Goal: Task Accomplishment & Management: Use online tool/utility

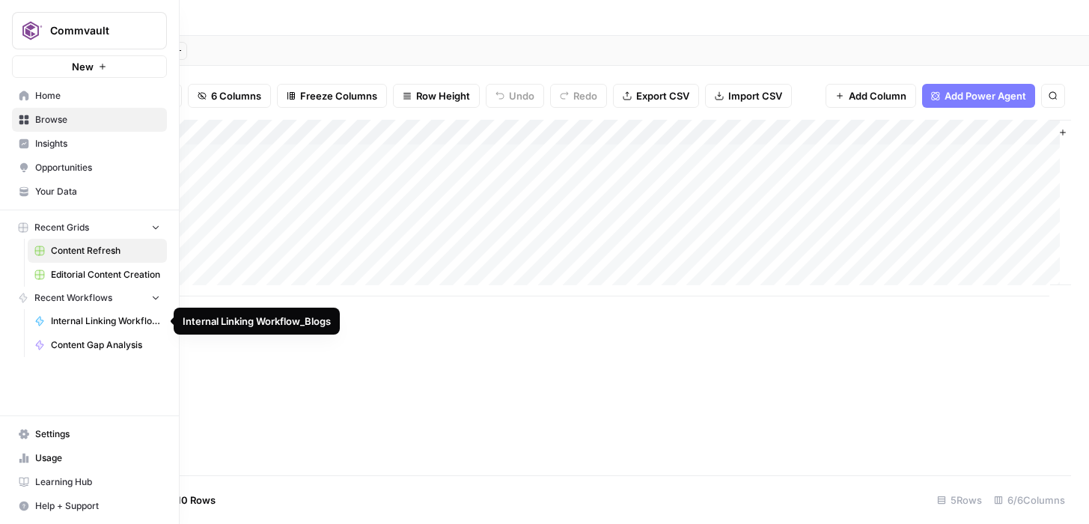
click at [74, 344] on span "Content Gap Analysis" at bounding box center [105, 344] width 109 height 13
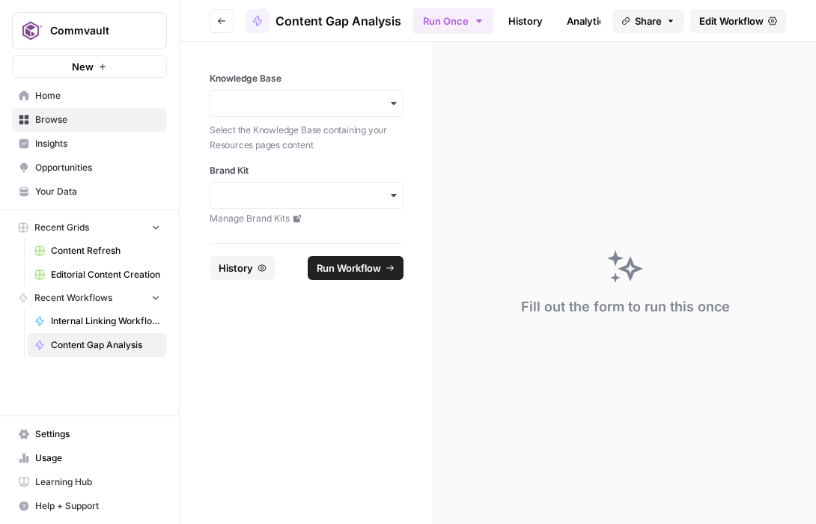
click at [236, 271] on span "History" at bounding box center [235, 267] width 34 height 15
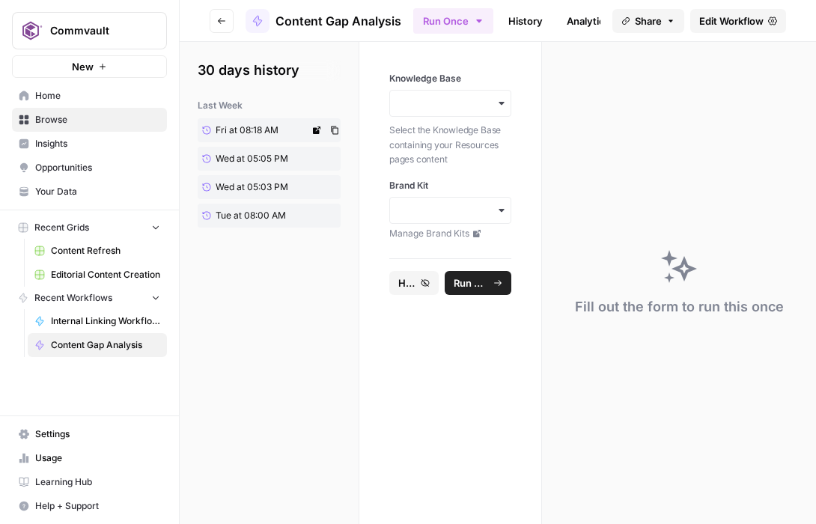
click at [252, 132] on span "Fri at 08:18 AM" at bounding box center [246, 129] width 63 height 13
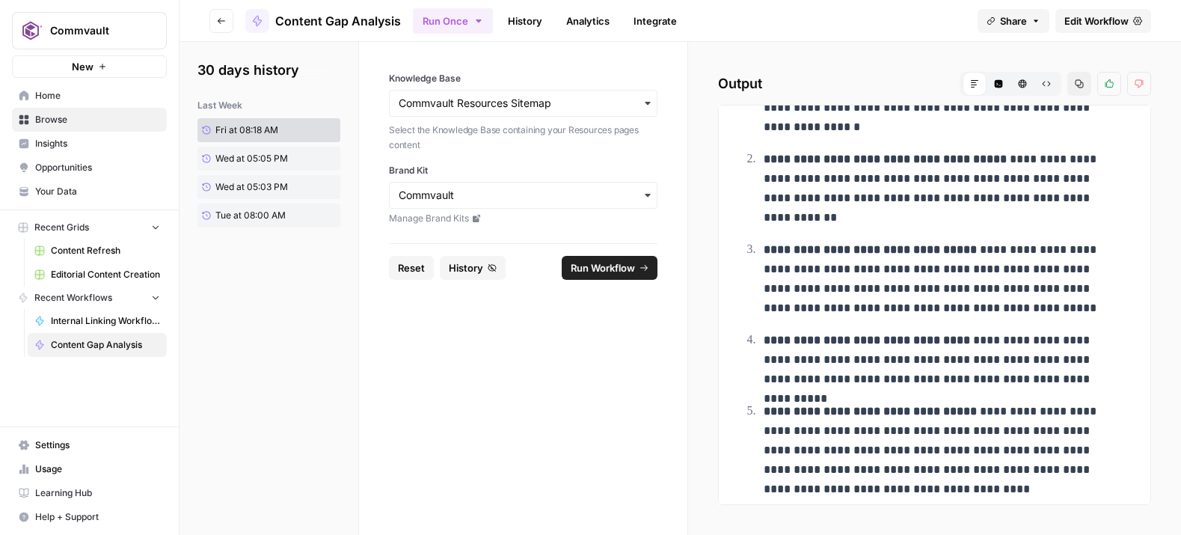
scroll to position [4688, 0]
